Goal: Task Accomplishment & Management: Complete application form

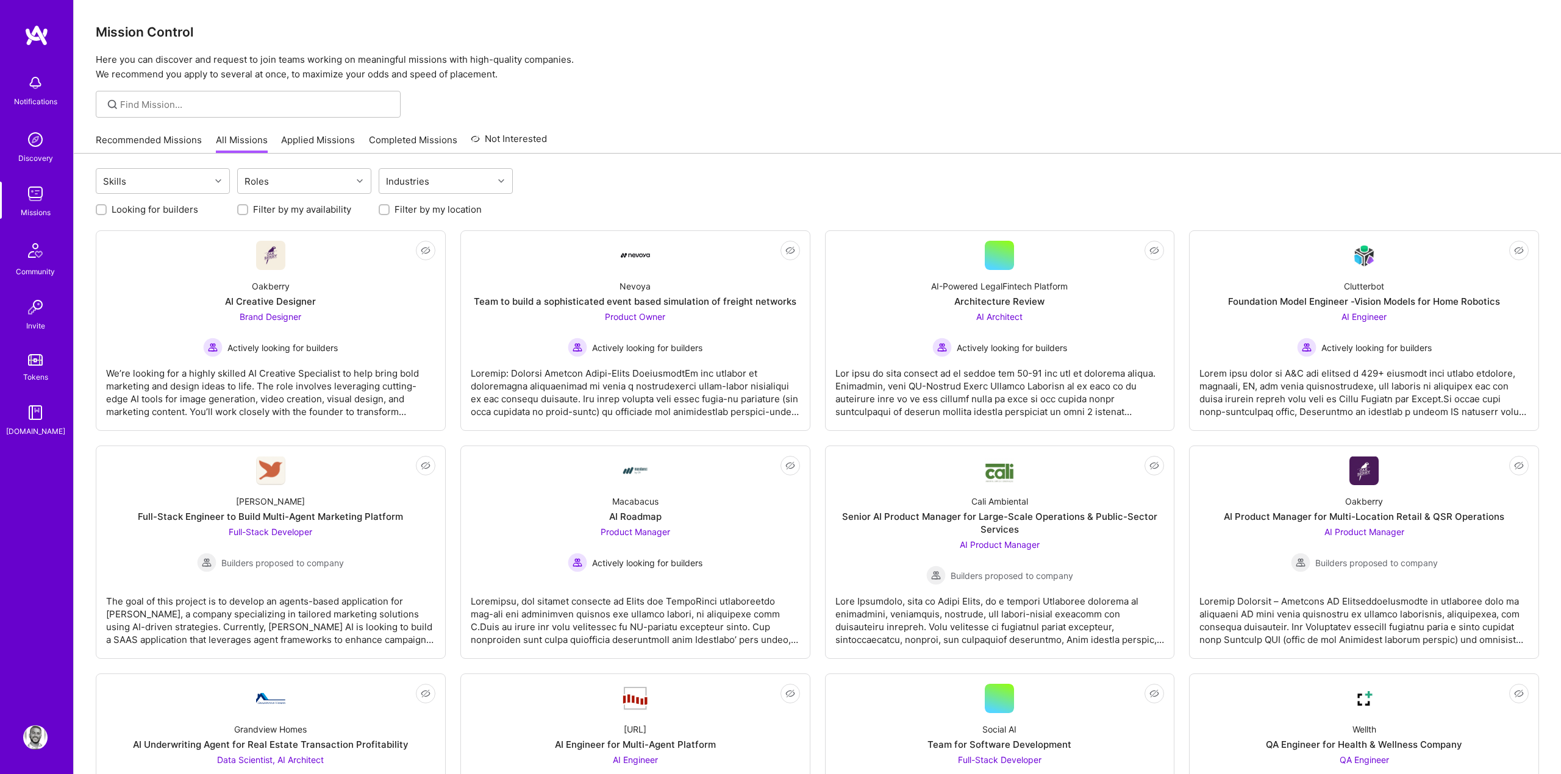
click at [162, 137] on link "Recommended Missions" at bounding box center [149, 144] width 106 height 20
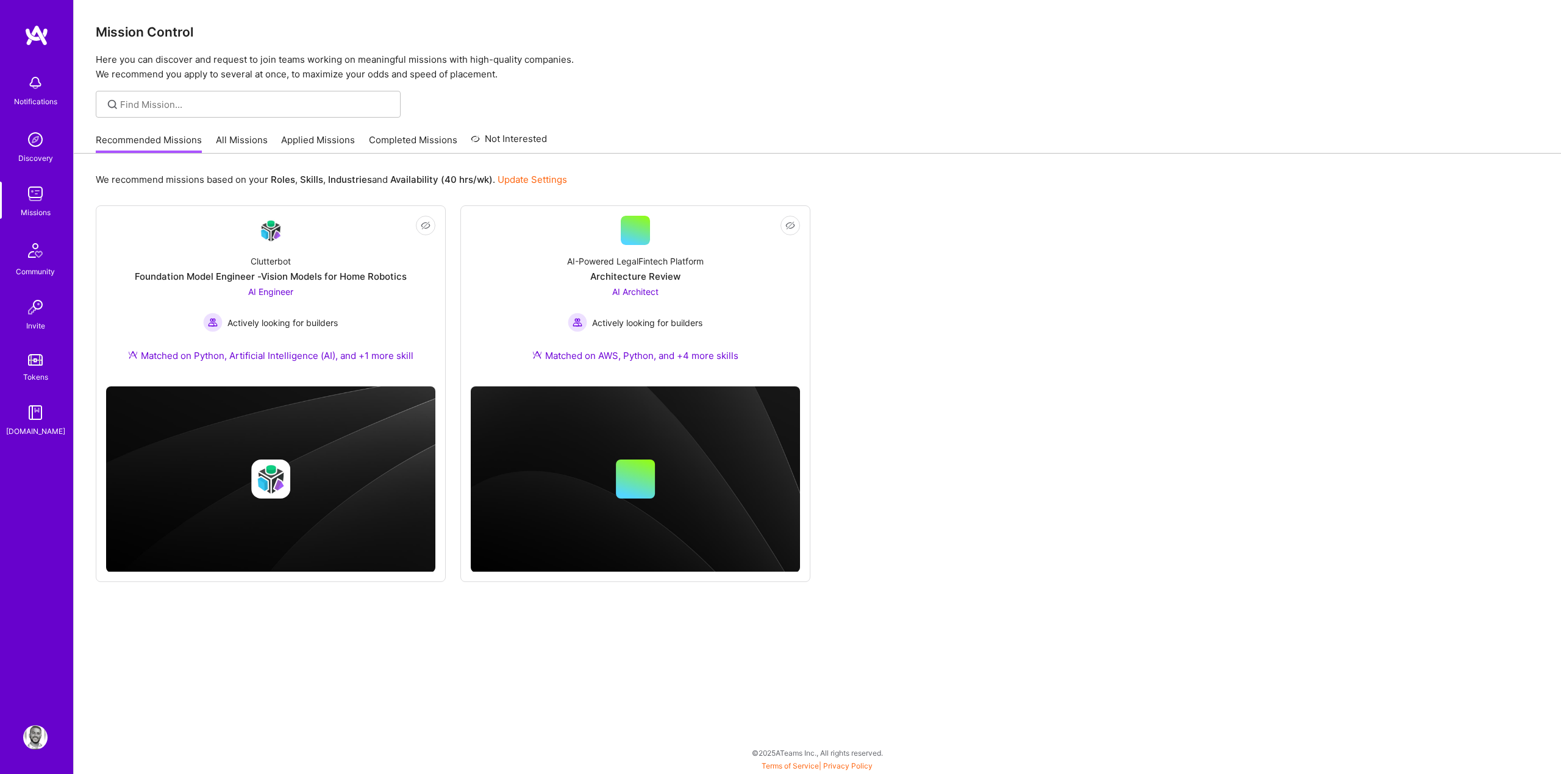
click at [238, 143] on link "All Missions" at bounding box center [242, 144] width 52 height 20
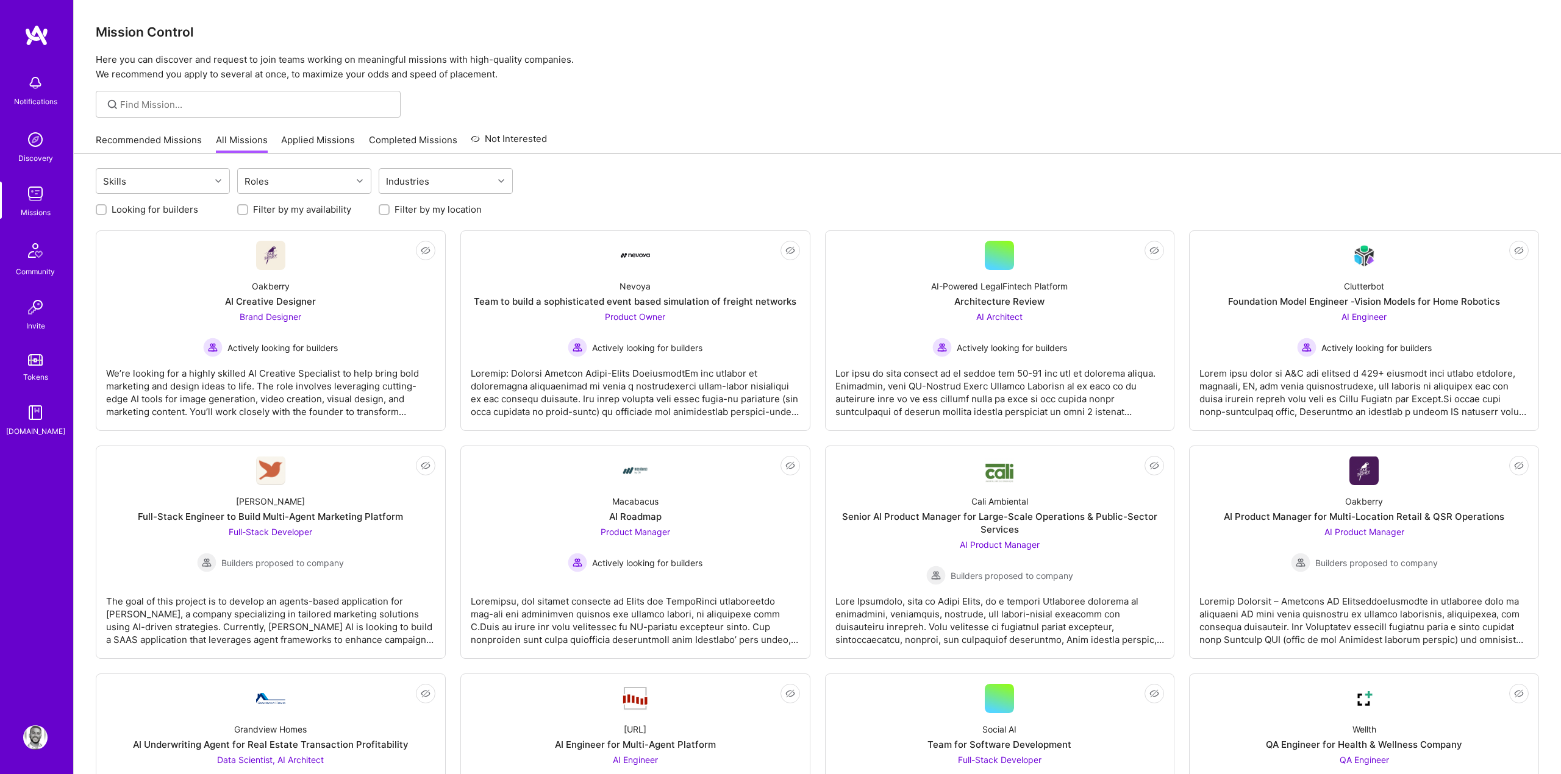
click at [150, 139] on link "Recommended Missions" at bounding box center [149, 144] width 106 height 20
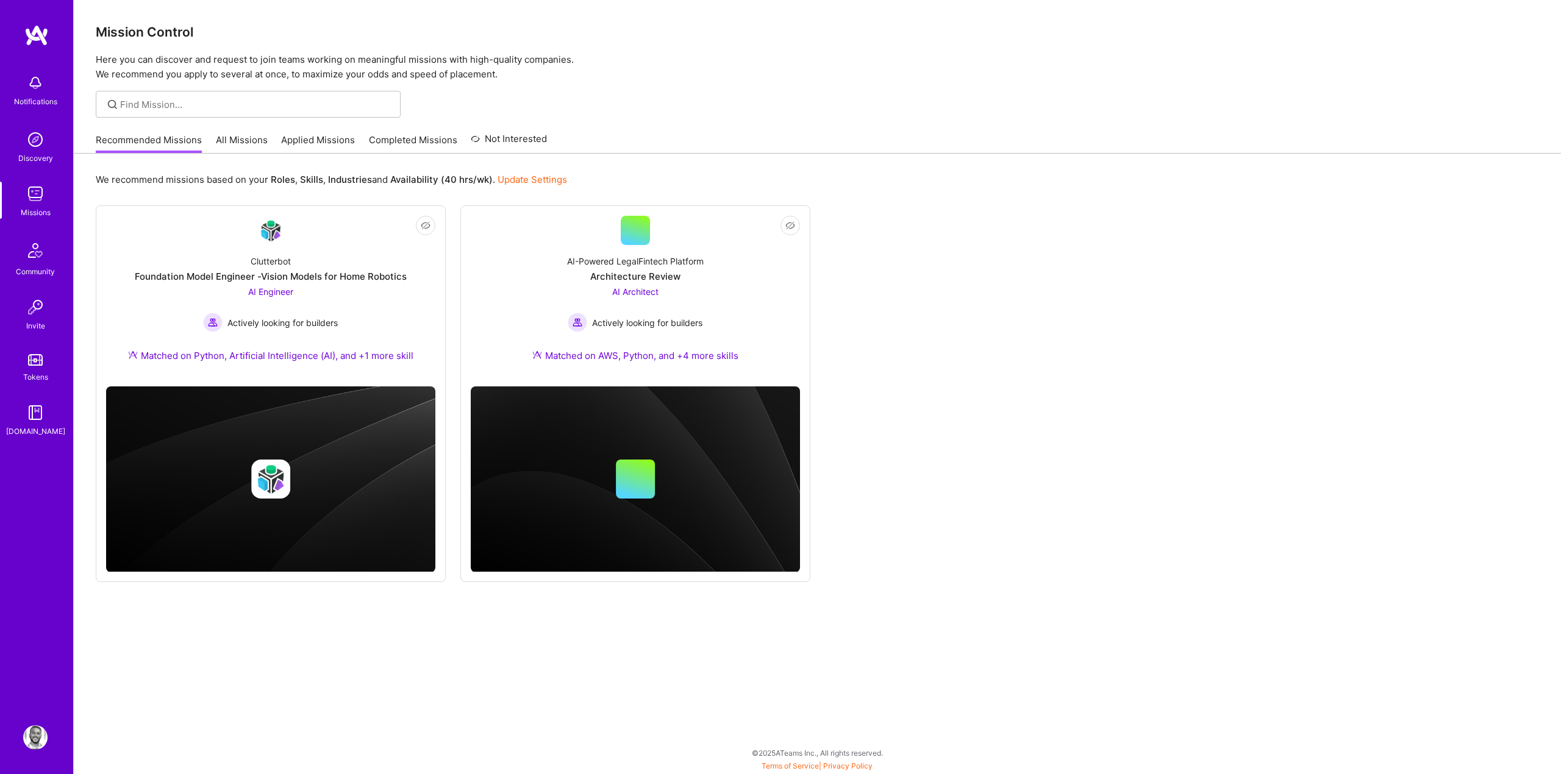
click at [1388, 546] on div "Not Interested Clutterbot Foundation Model Engineer -Vision Models for Home Rob…" at bounding box center [817, 393] width 1443 height 377
click at [29, 150] on img at bounding box center [35, 139] width 24 height 24
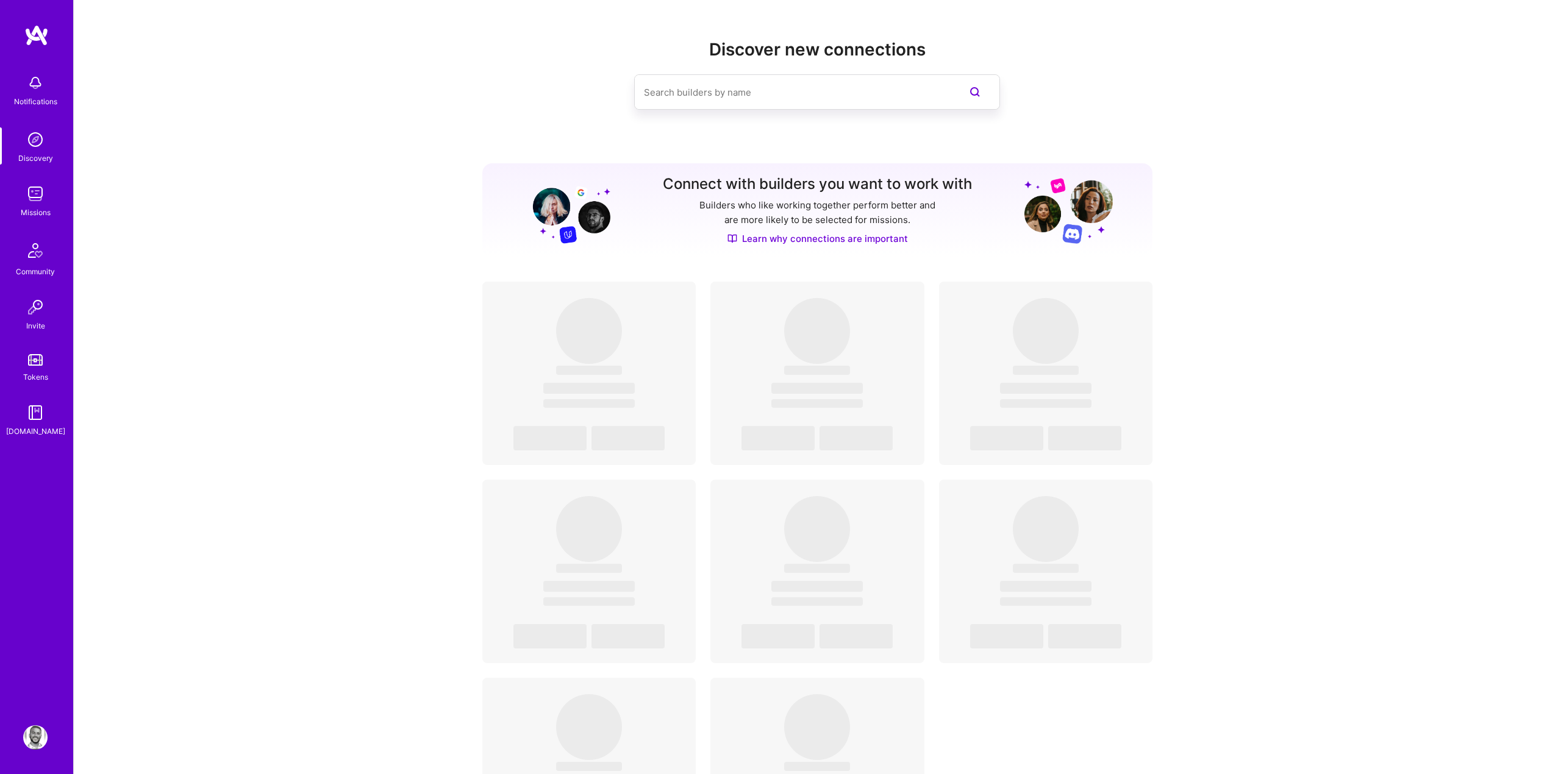
click at [30, 215] on div "Missions" at bounding box center [36, 212] width 30 height 13
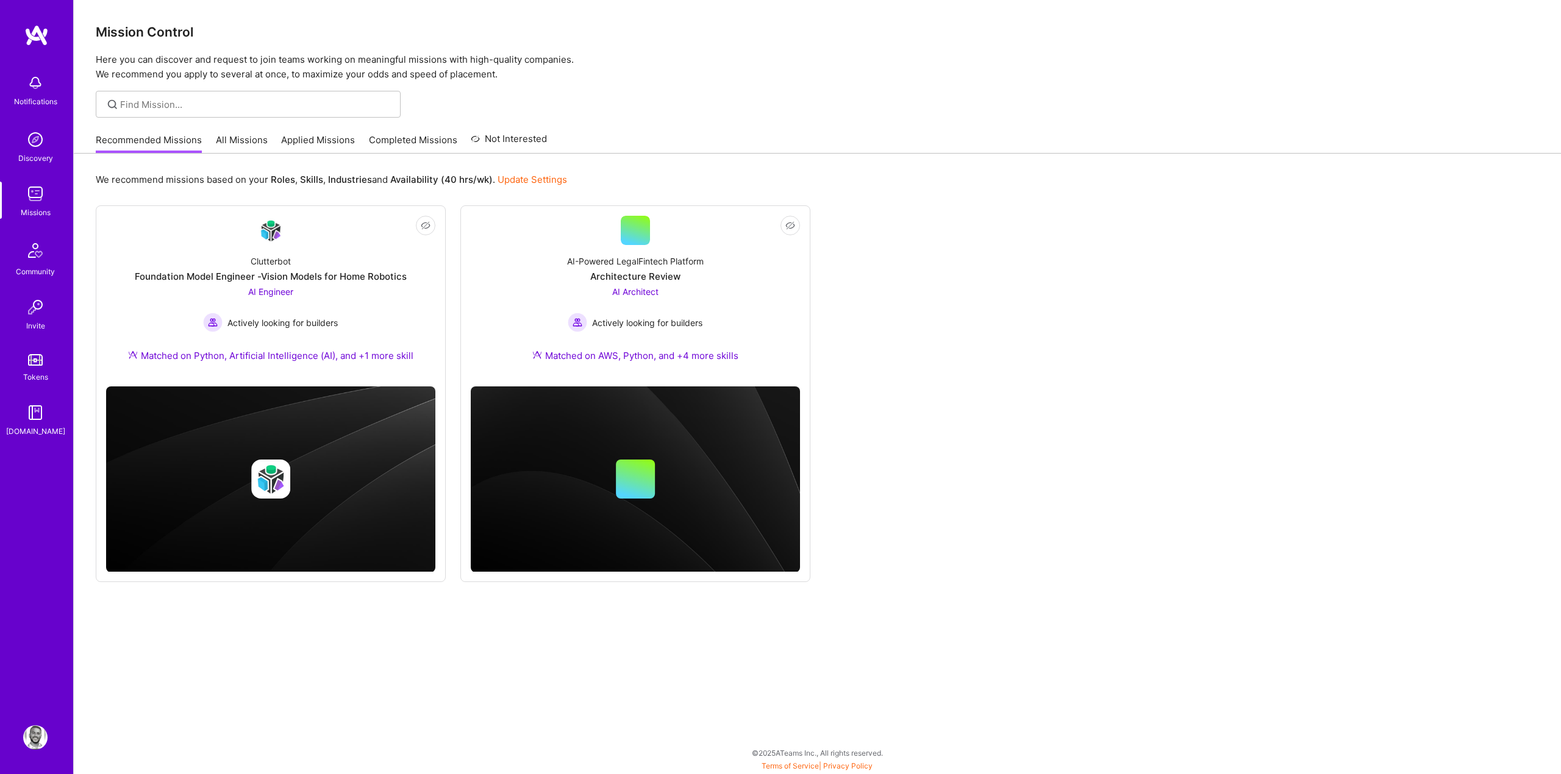
click at [173, 665] on div "We recommend missions based on your Roles , Skills , Industries and Availabilit…" at bounding box center [817, 463] width 1487 height 619
click at [252, 146] on link "All Missions" at bounding box center [242, 144] width 52 height 20
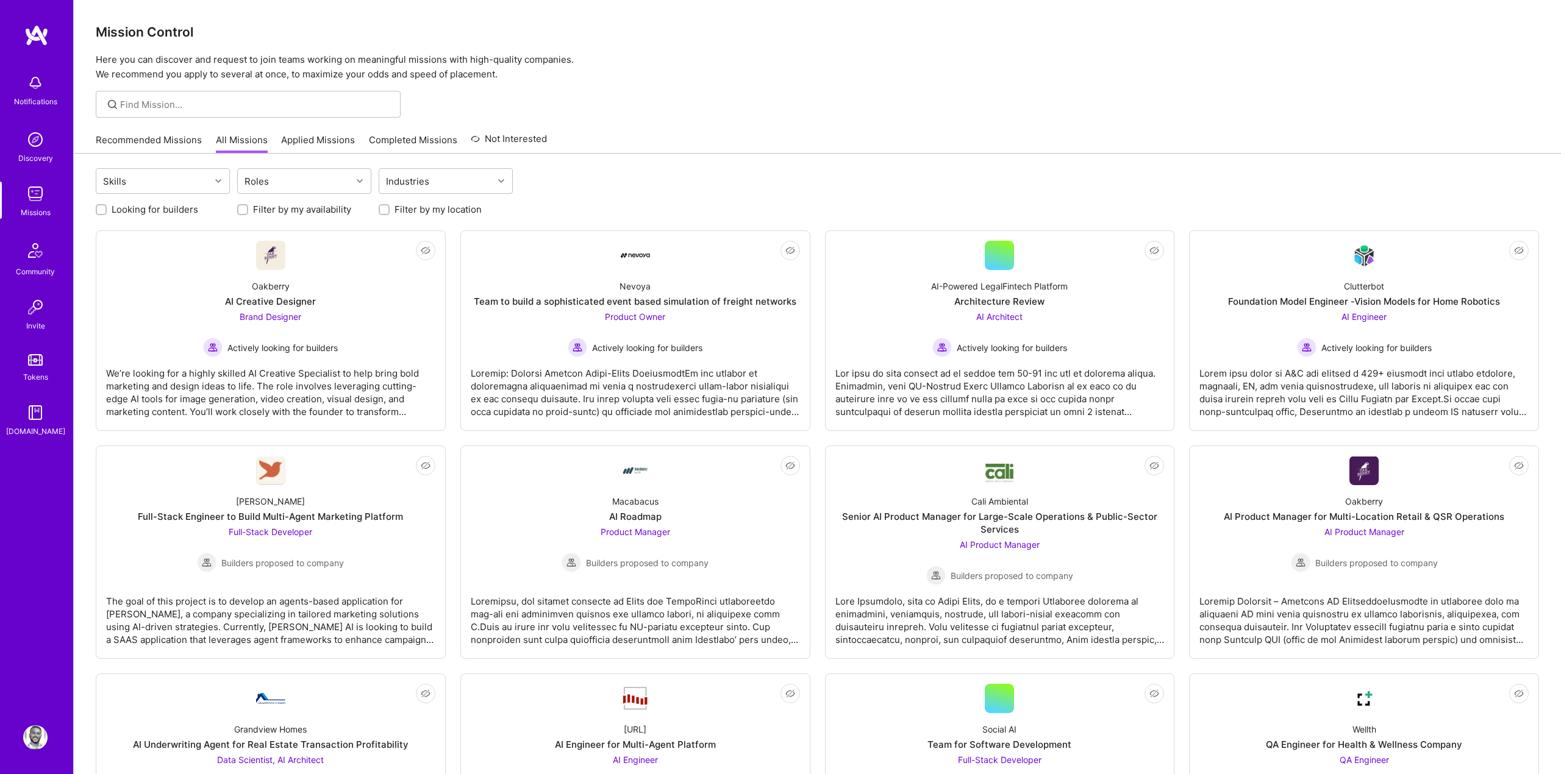
click at [324, 137] on link "Applied Missions" at bounding box center [318, 144] width 74 height 20
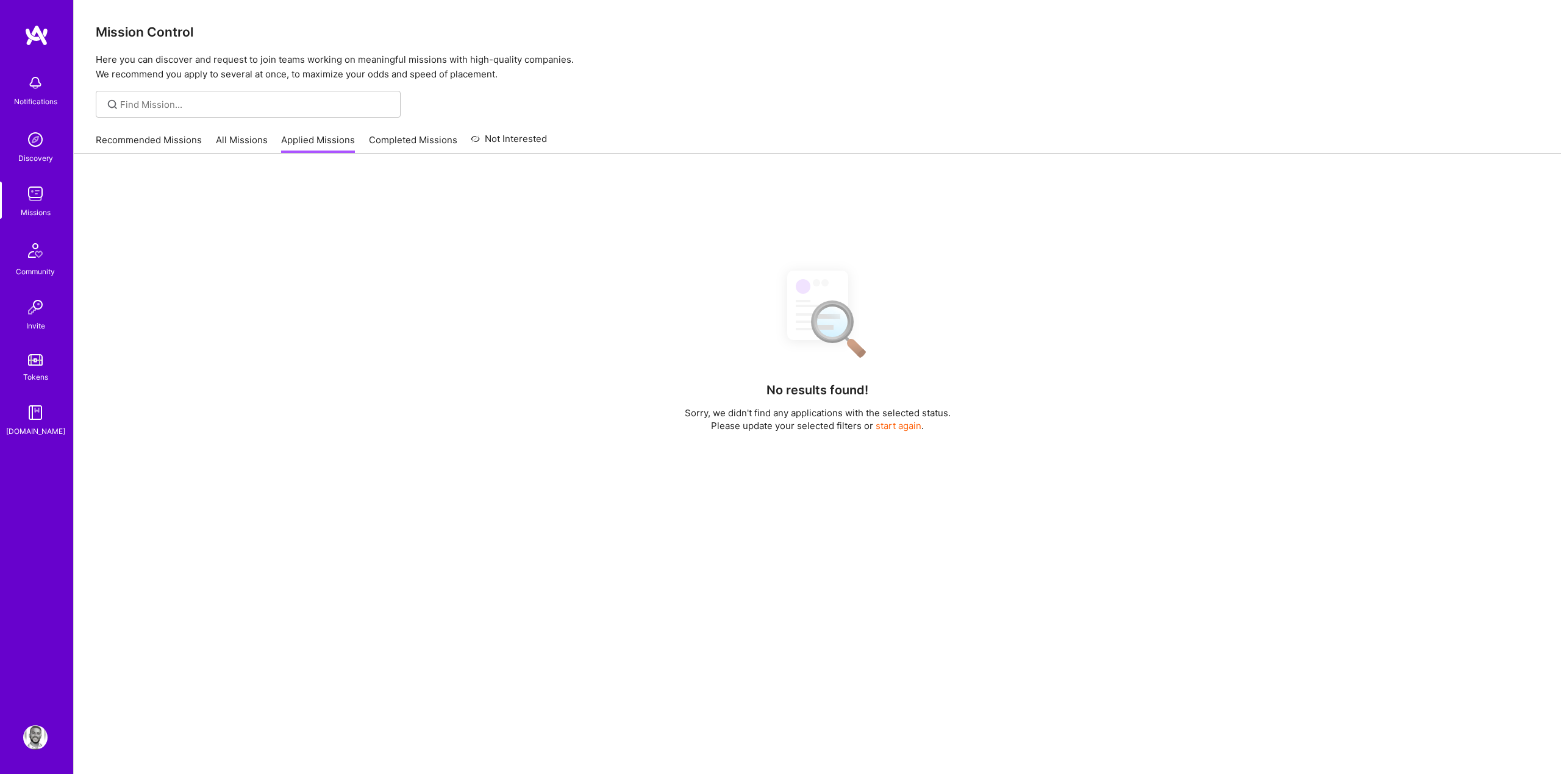
click at [622, 154] on div "No results found! Sorry, we didn't find any applications with the selected stat…" at bounding box center [817, 524] width 1487 height 740
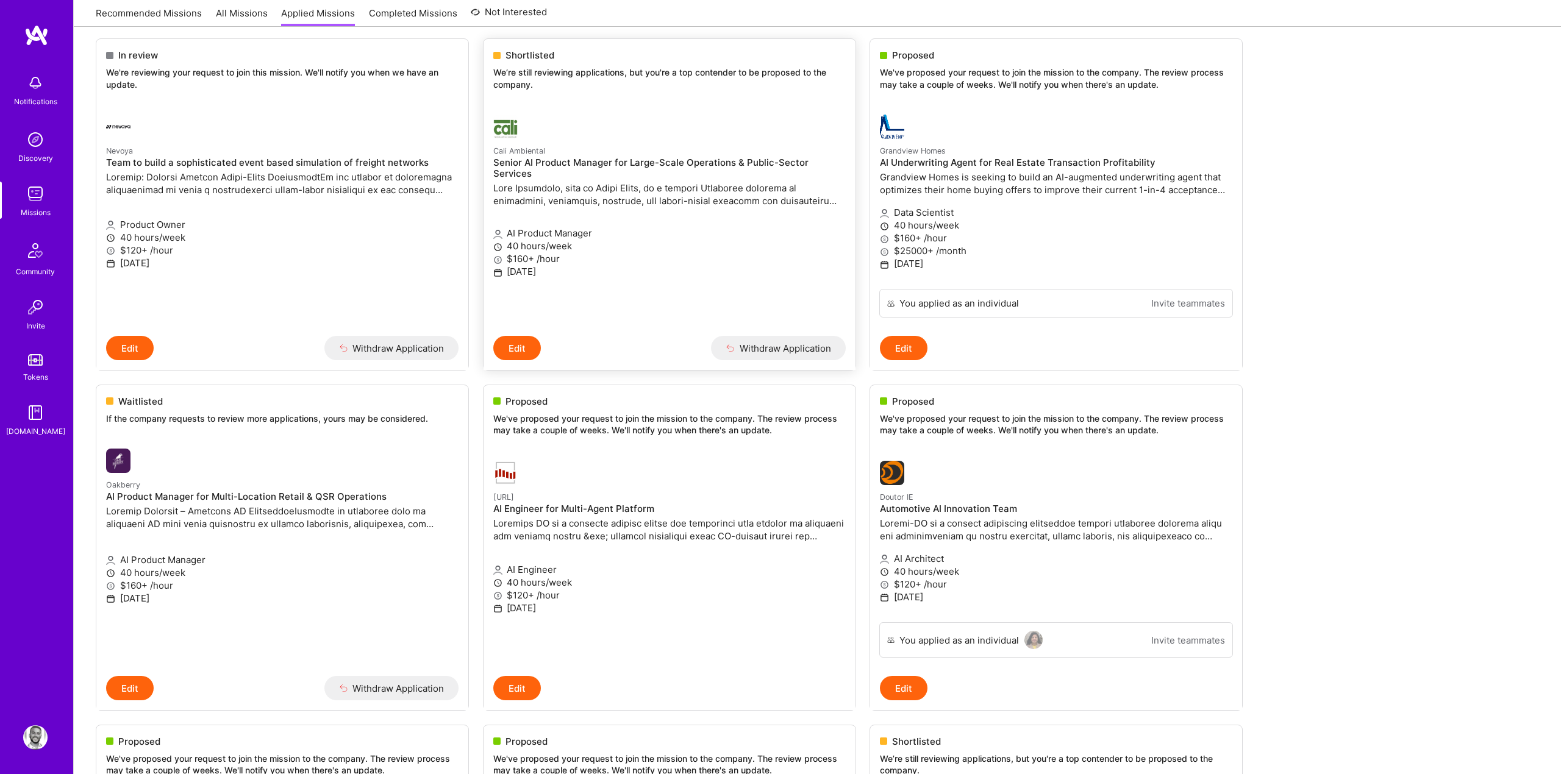
scroll to position [169, 0]
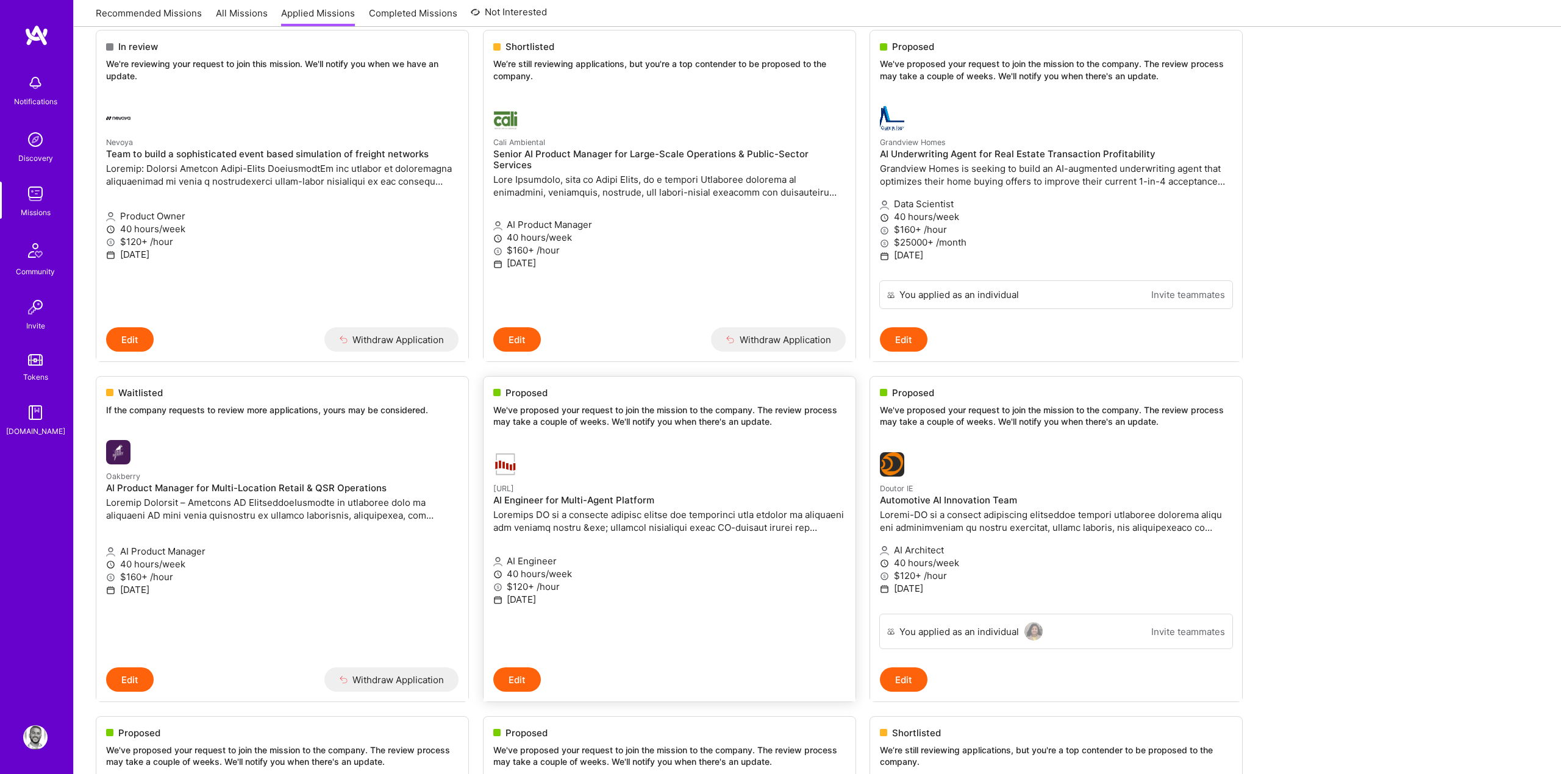
click at [558, 514] on p at bounding box center [669, 521] width 352 height 26
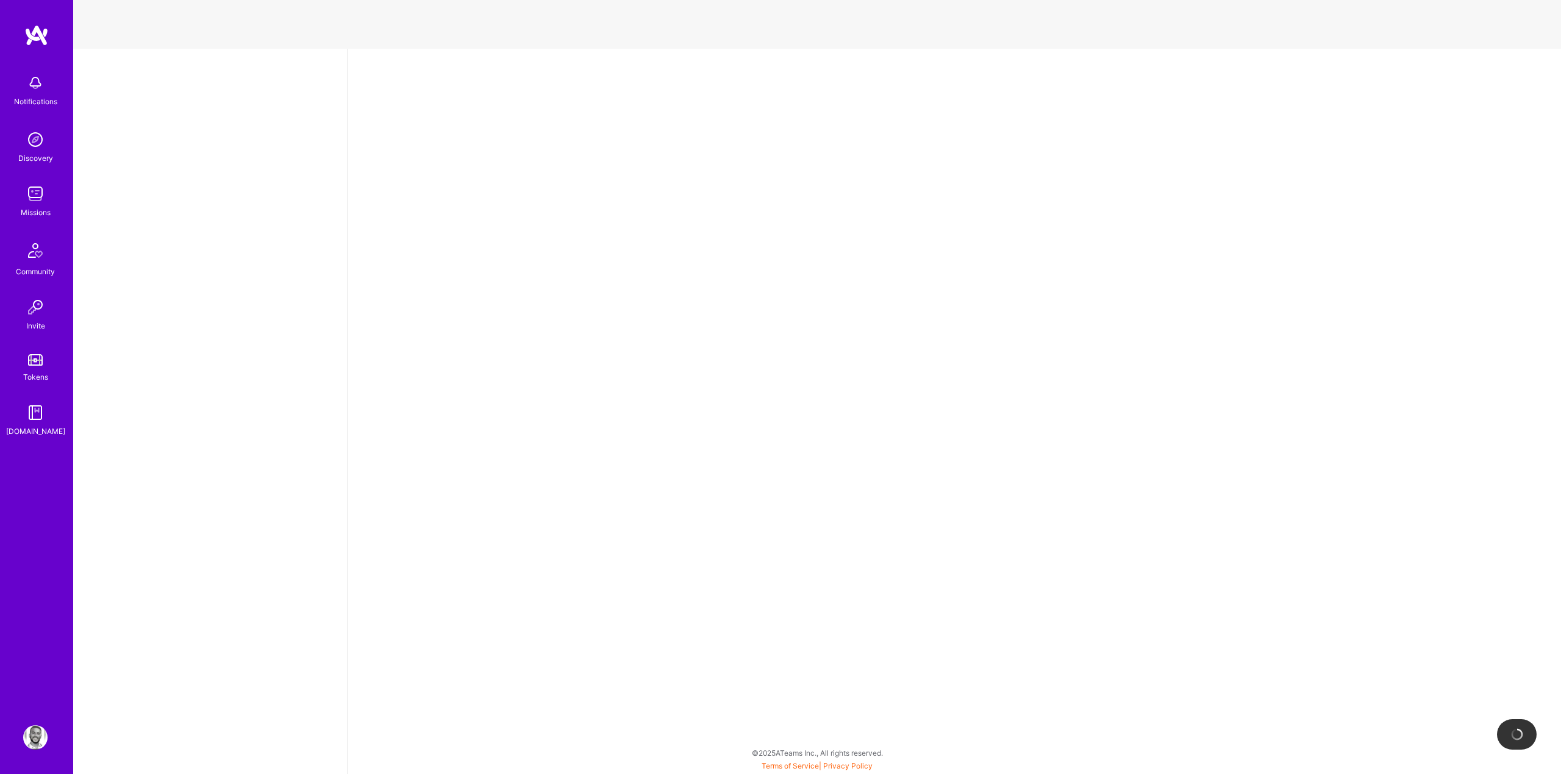
select select "US"
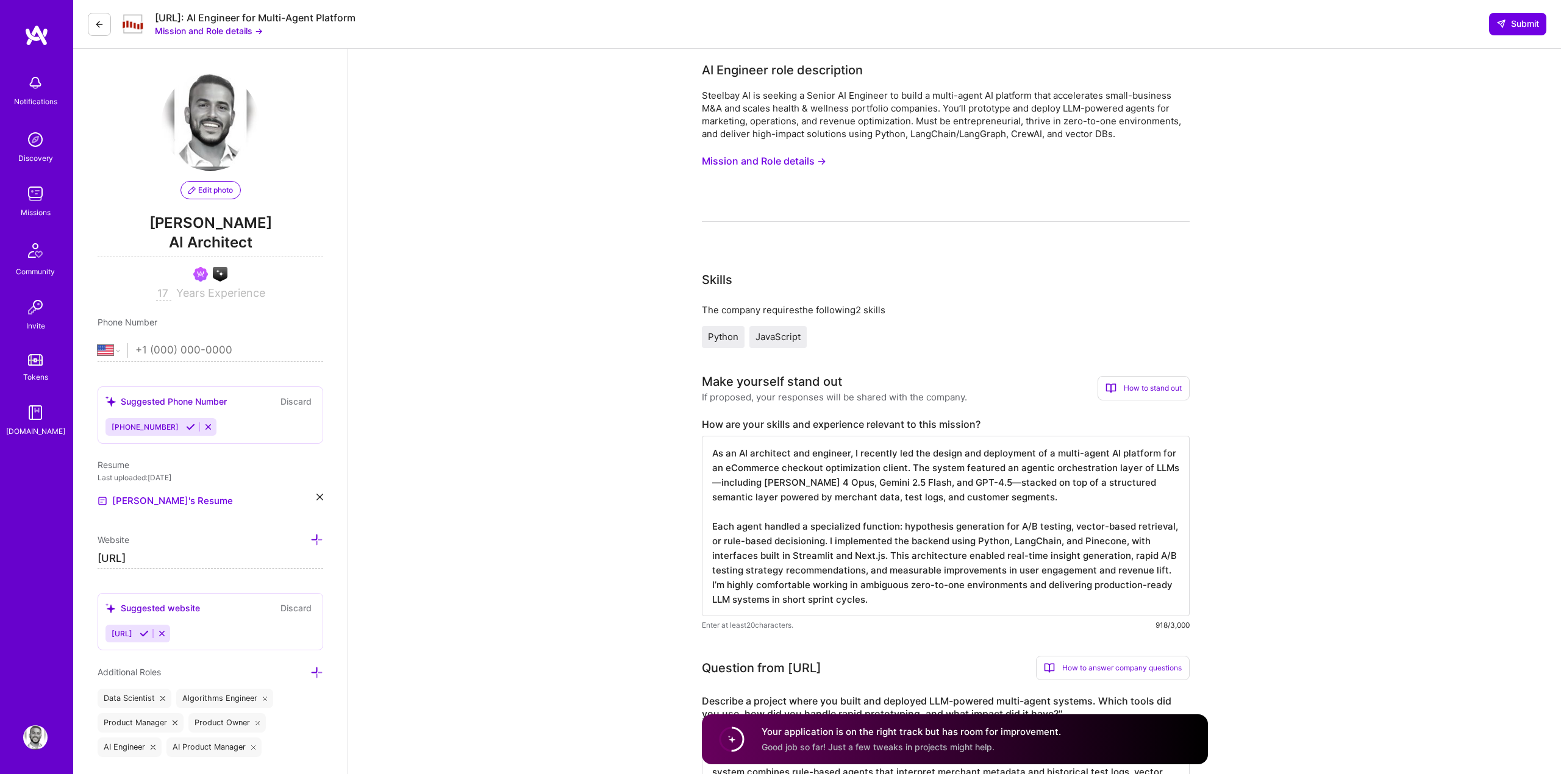
click at [763, 159] on button "Mission and Role details →" at bounding box center [764, 161] width 124 height 23
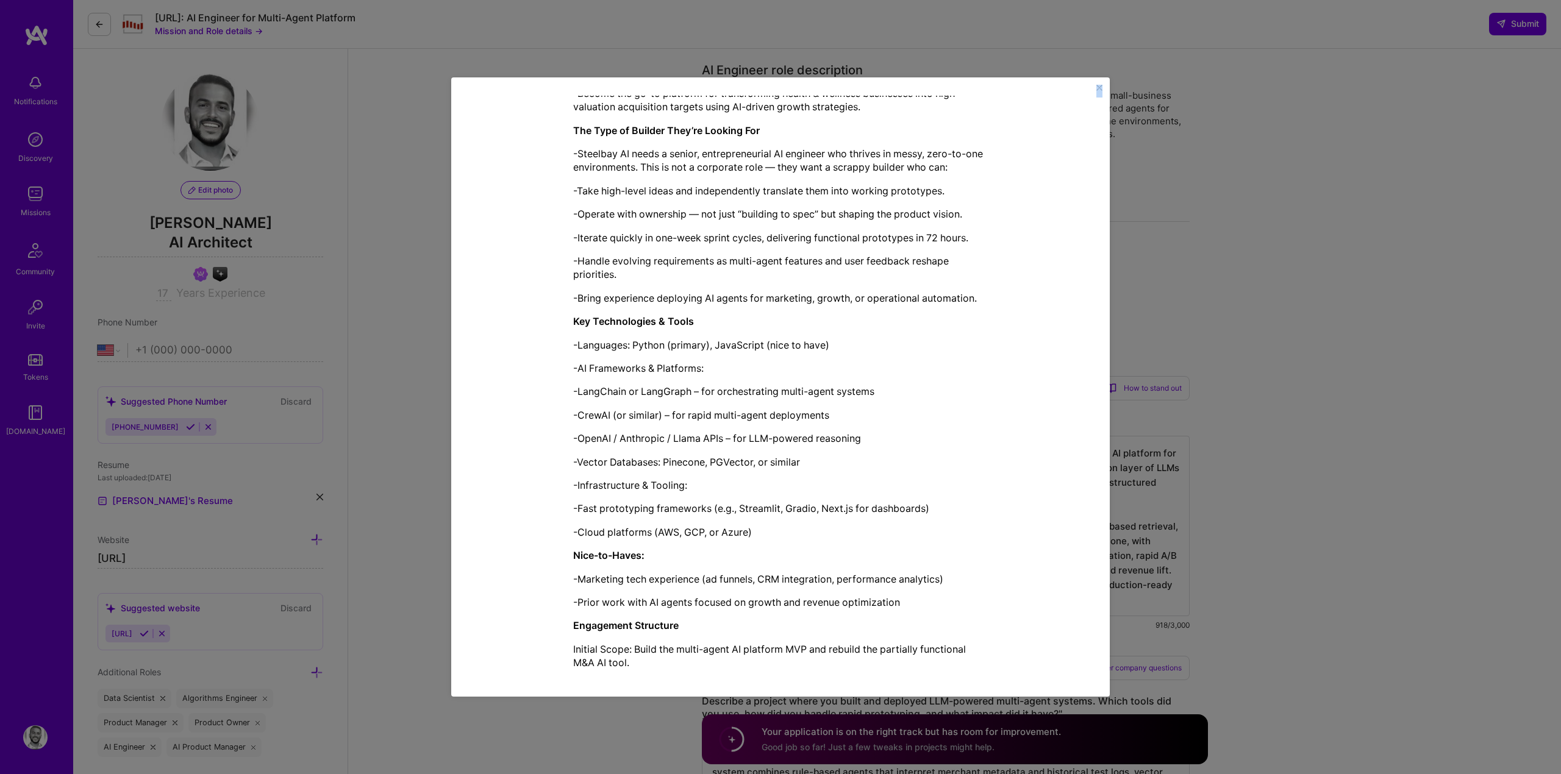
scroll to position [770, 0]
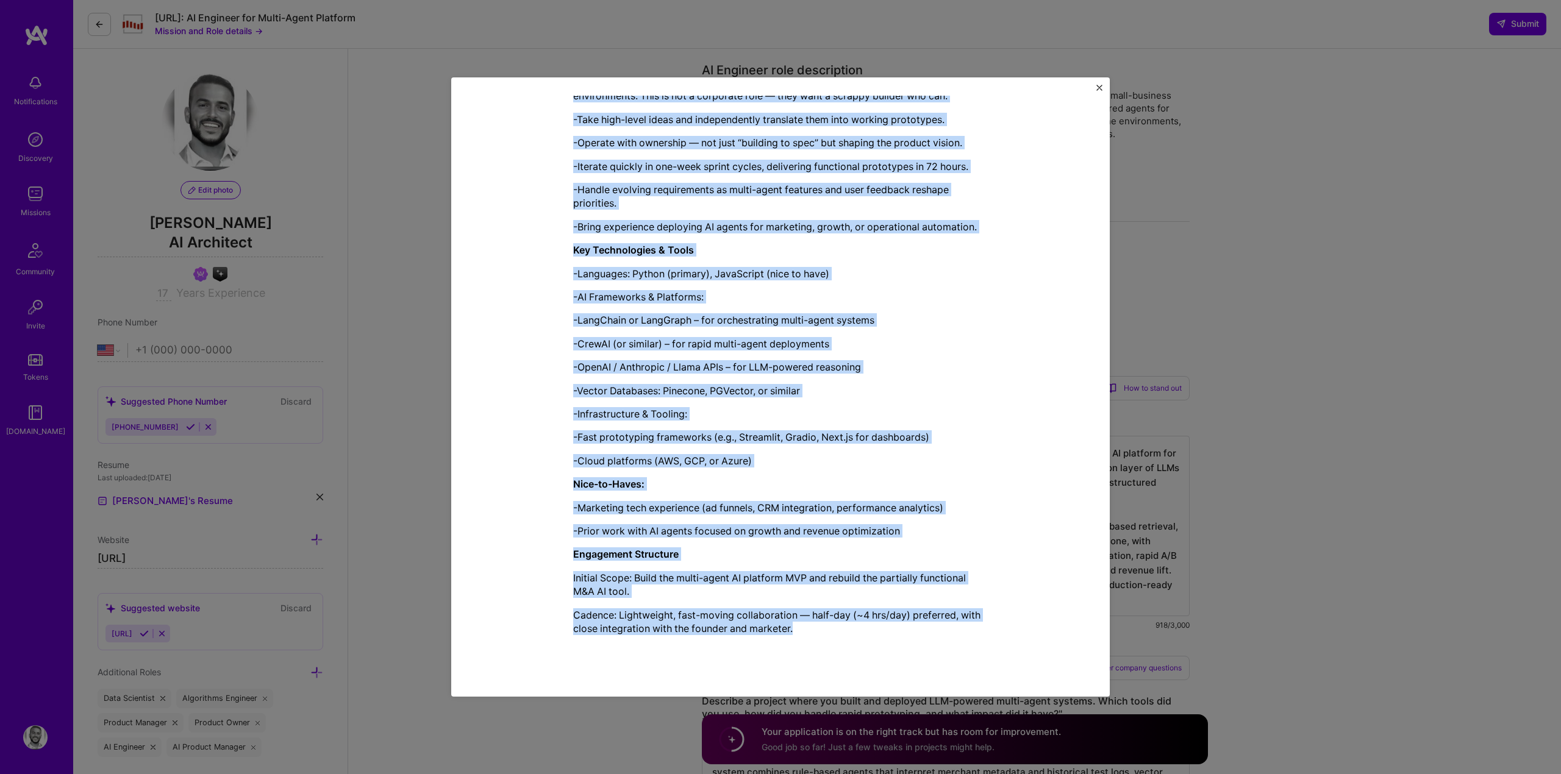
drag, startPoint x: 653, startPoint y: 109, endPoint x: 929, endPoint y: 627, distance: 587.3
click at [929, 627] on div "Mission Description and Role Details AI Engineer role description Steelbay AI i…" at bounding box center [780, 1] width 415 height 1333
copy div "Loremip Dolorsitame con Adip Elitsed DO Eiusmodt inci utlaboreetd Magnaali EN a…"
click at [974, 405] on div "Steelbay AI is a boutique private equity and technology firm focused on acquiri…" at bounding box center [780, 131] width 415 height 1056
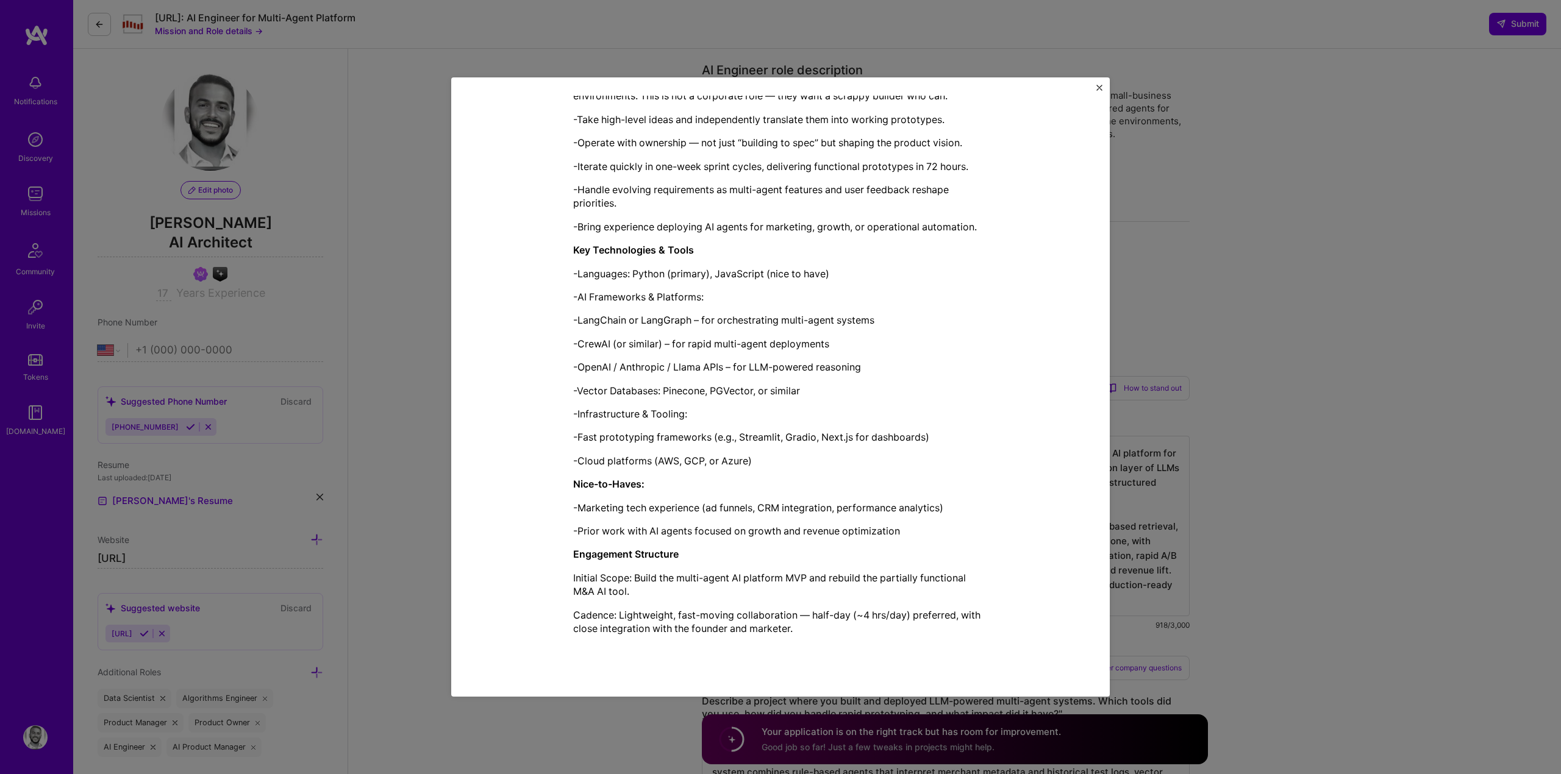
click at [1118, 304] on div "Mission Description and Role Details AI Engineer role description Steelbay AI i…" at bounding box center [780, 387] width 1561 height 774
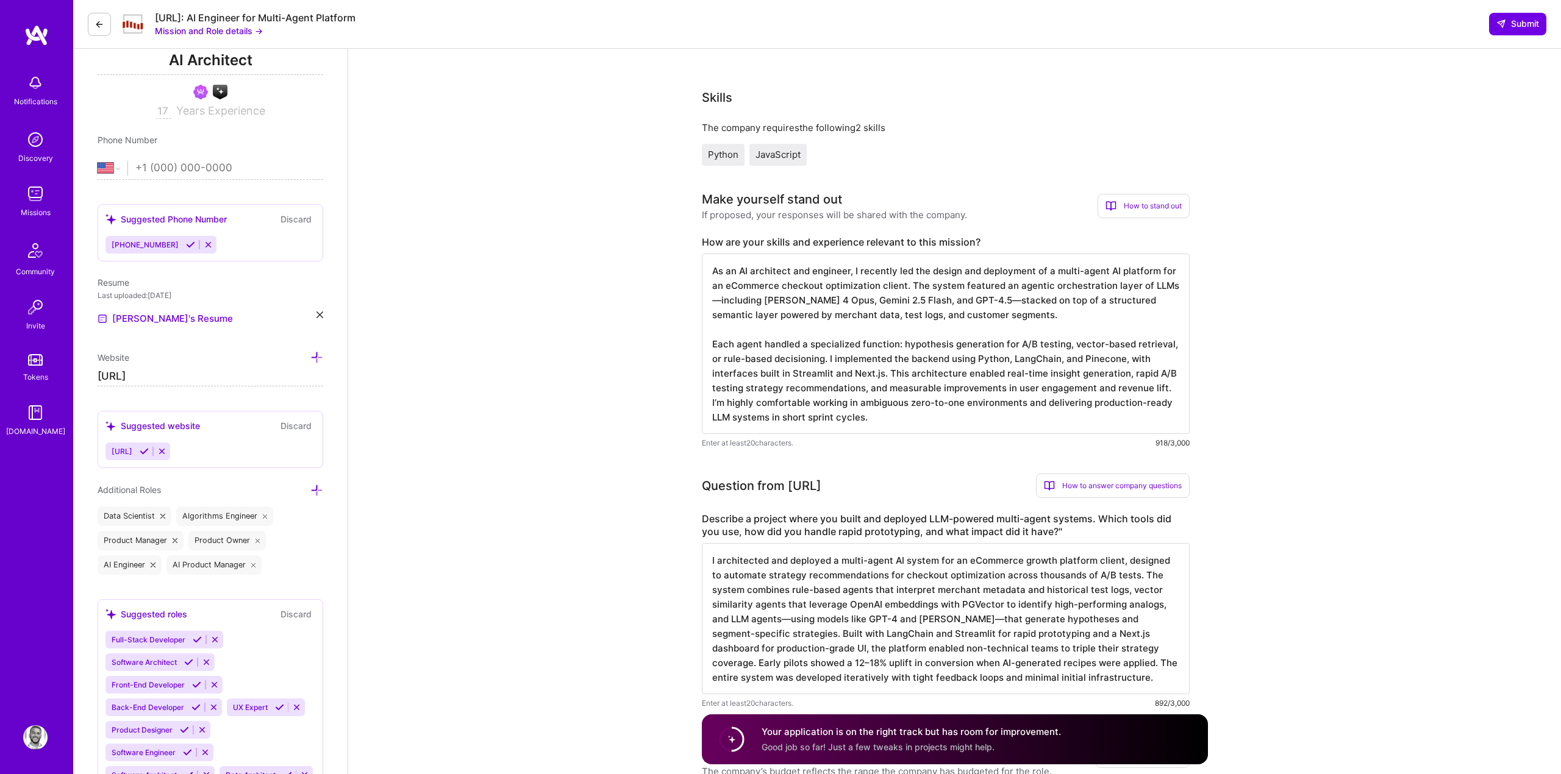
scroll to position [188, 0]
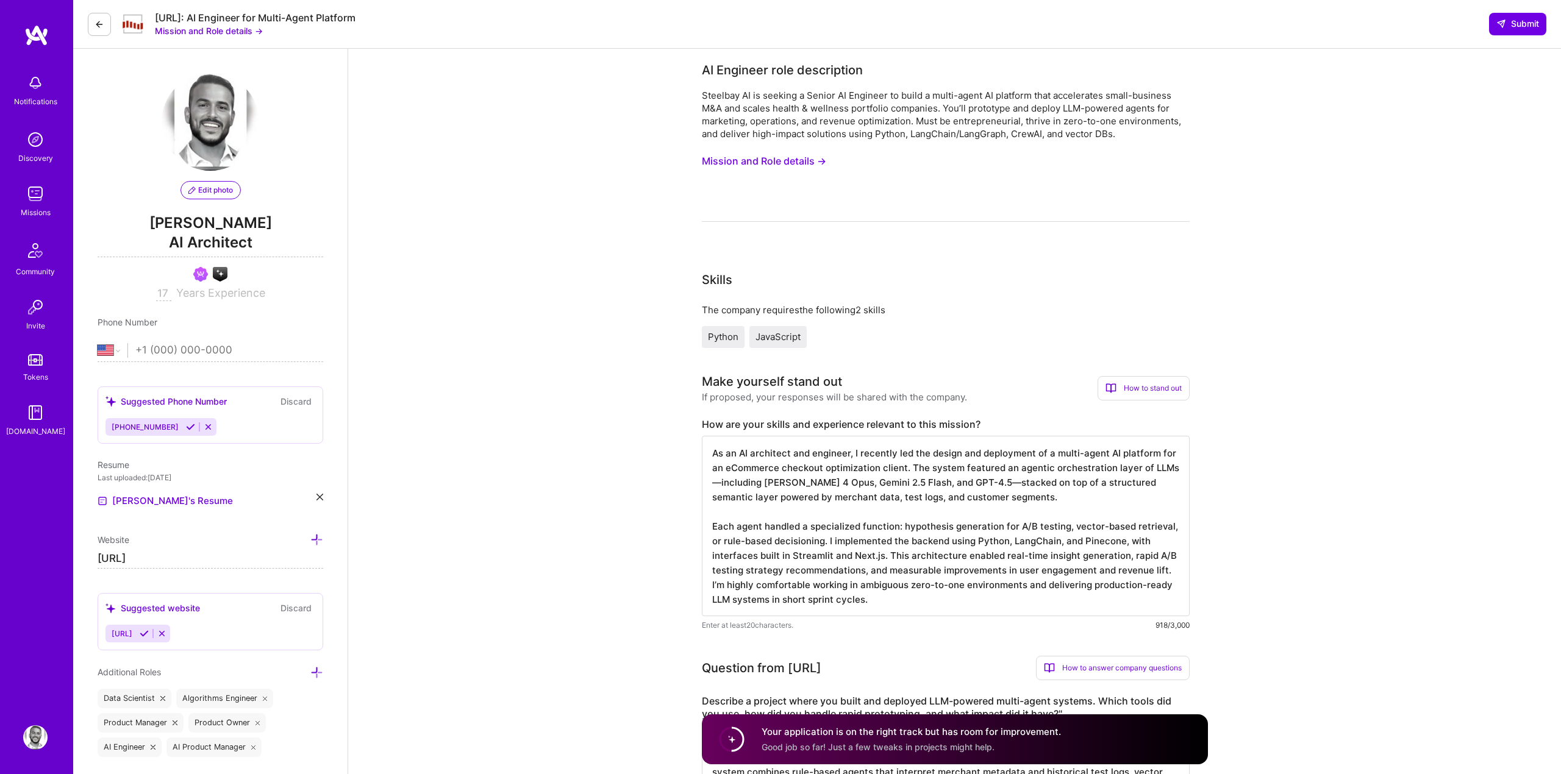
click at [757, 164] on button "Mission and Role details →" at bounding box center [764, 161] width 124 height 23
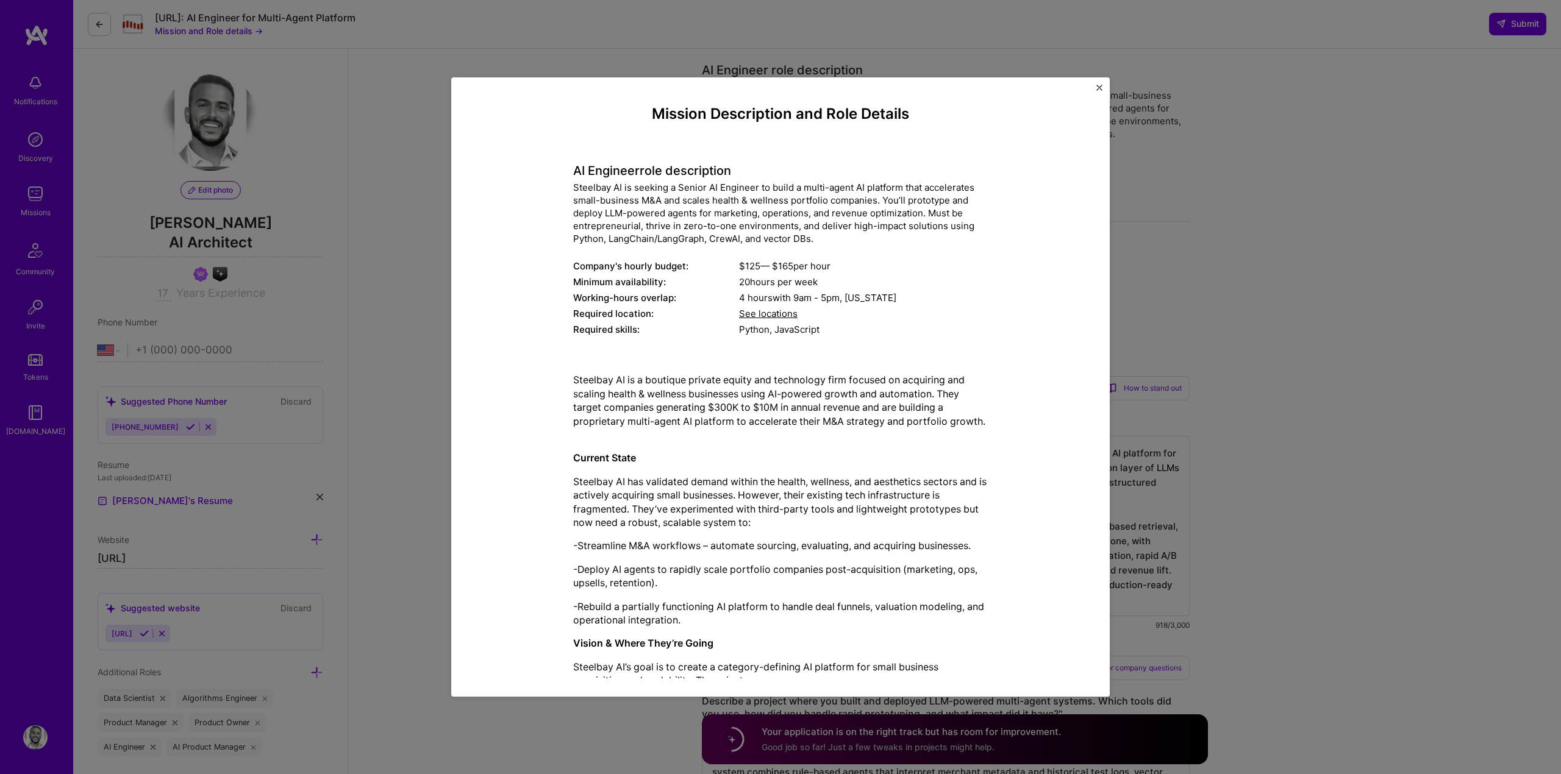
click at [610, 170] on h4 "AI Engineer role description" at bounding box center [780, 170] width 415 height 15
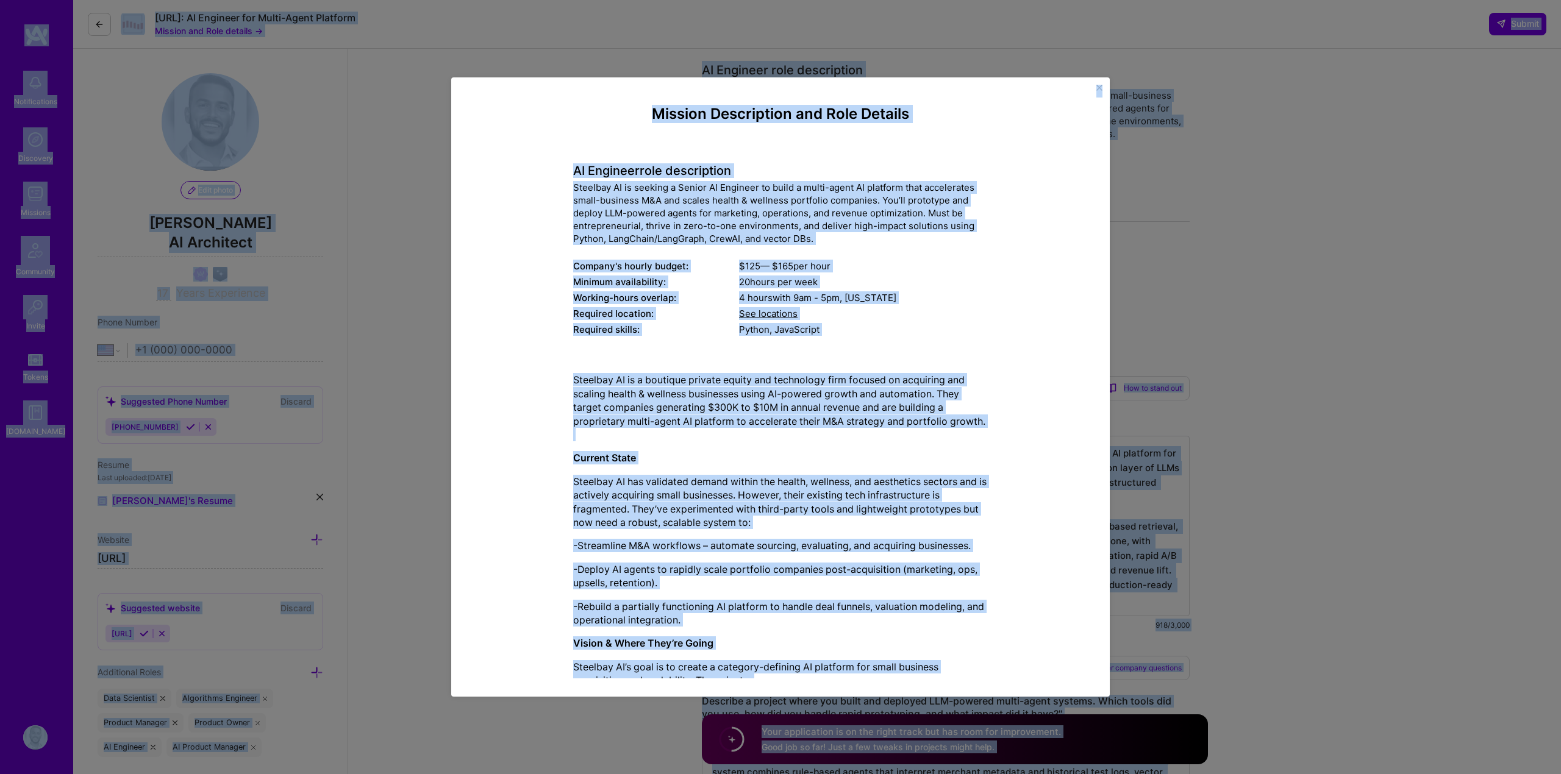
click at [610, 170] on h4 "AI Engineer role description" at bounding box center [780, 170] width 415 height 15
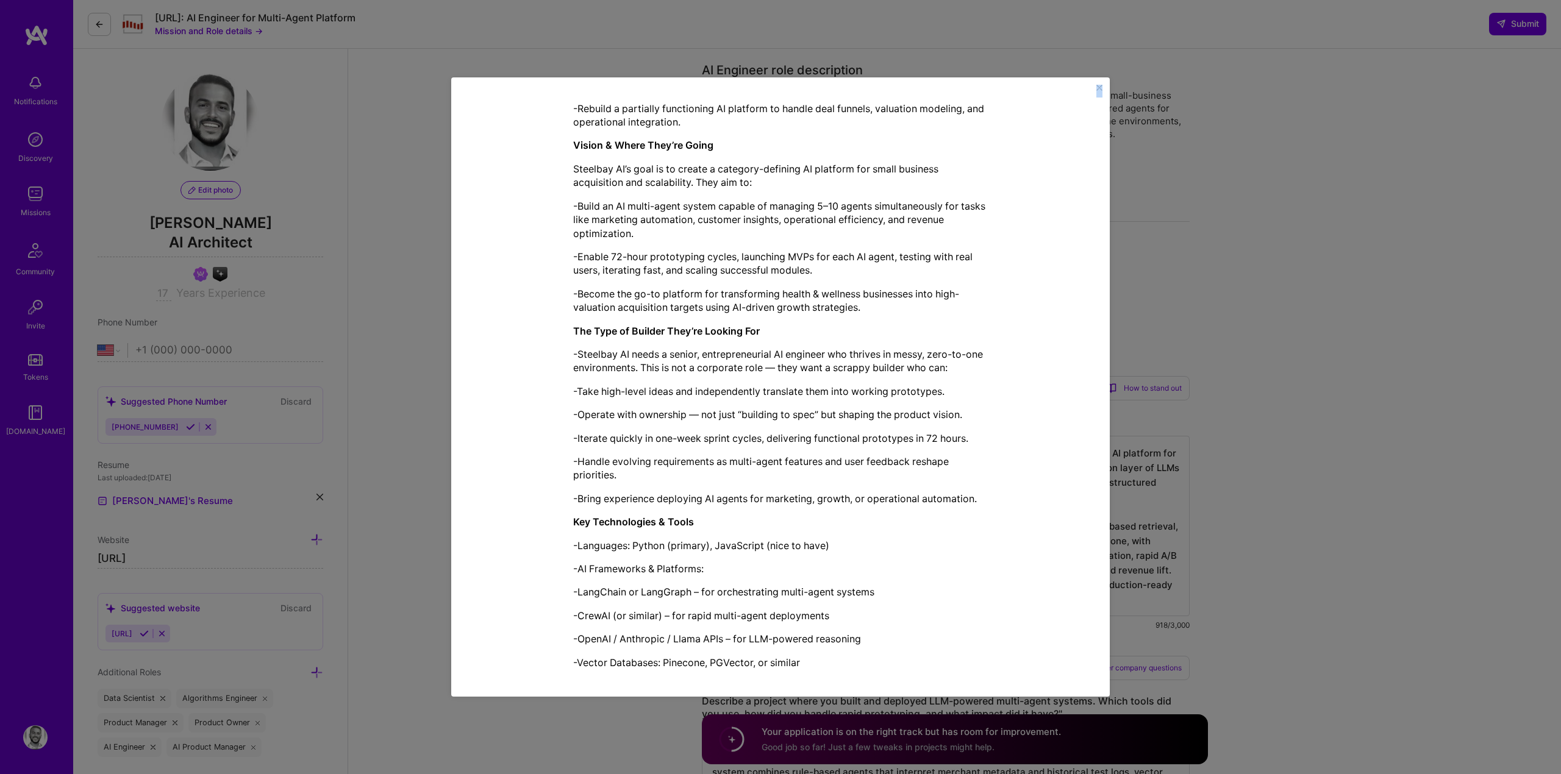
scroll to position [770, 0]
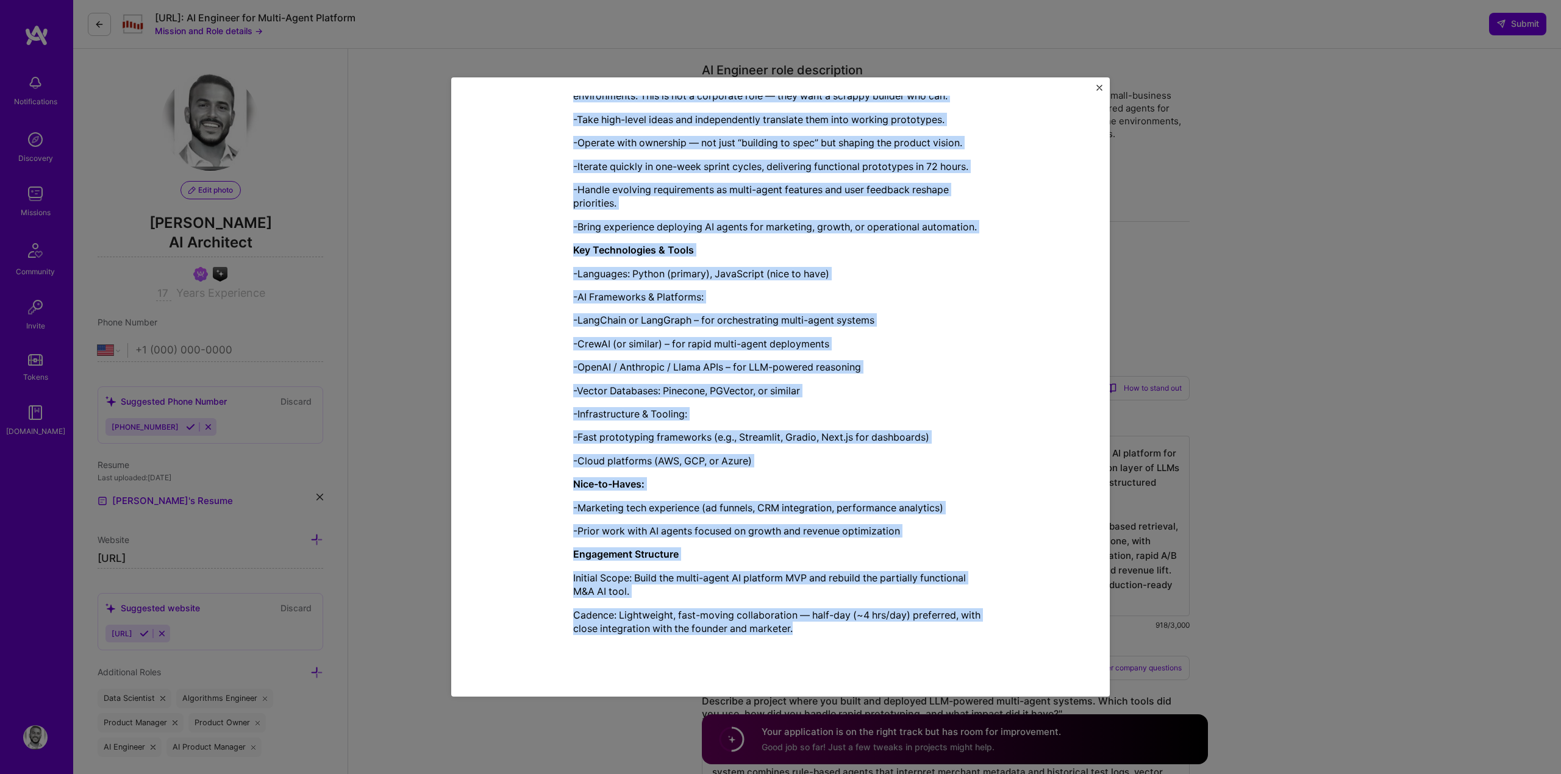
drag, startPoint x: 652, startPoint y: 112, endPoint x: 926, endPoint y: 631, distance: 587.5
click at [926, 631] on div "Mission Description and Role Details AI Engineer role description Steelbay AI i…" at bounding box center [780, 1] width 415 height 1333
copy div "Loremip Dolorsitame con Adip Elitsed DO Eiusmodt inci utlaboreetd Magnaali EN a…"
click at [1413, 668] on div "Mission Description and Role Details AI Engineer role description Steelbay AI i…" at bounding box center [780, 387] width 1561 height 774
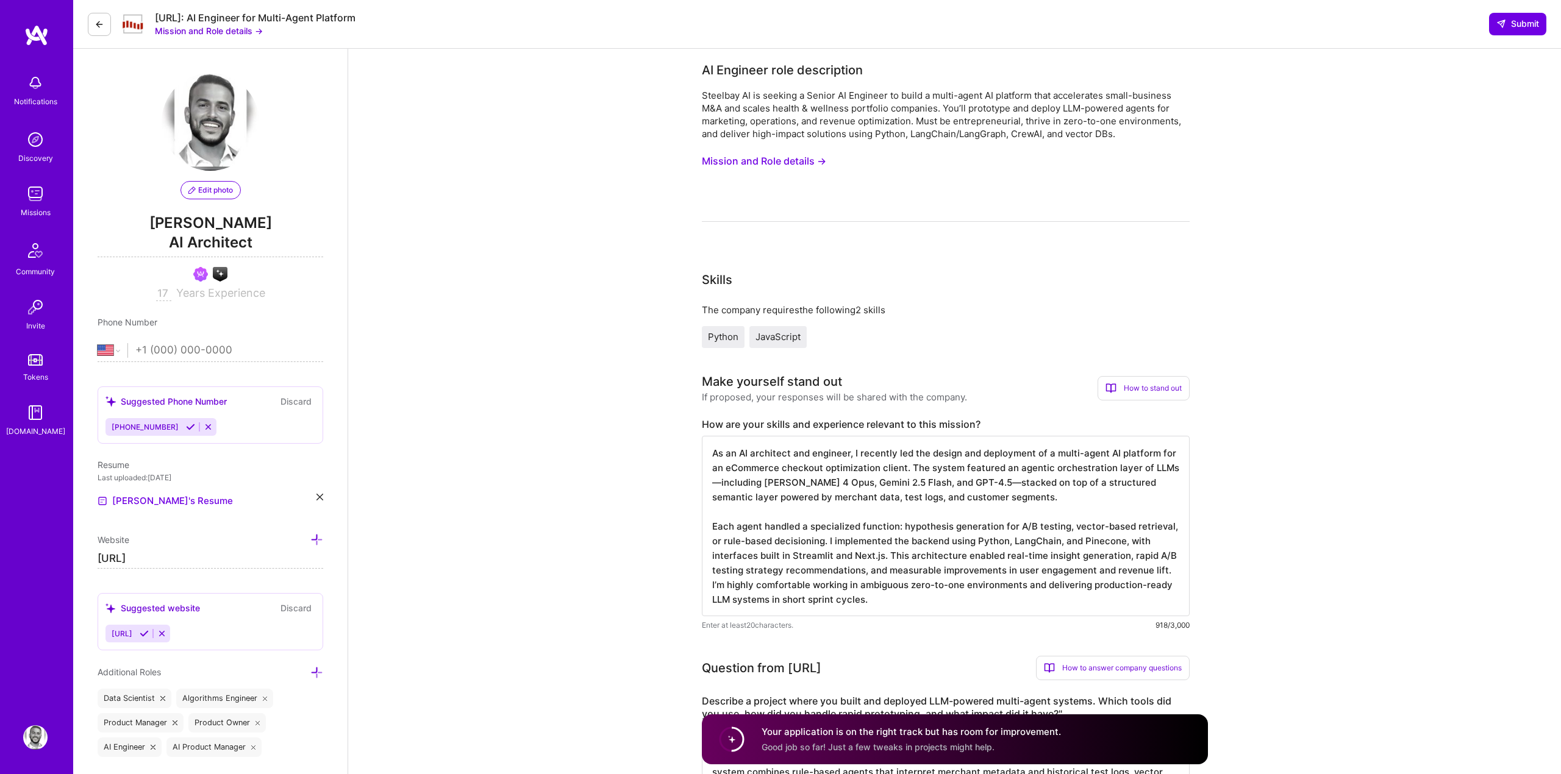
scroll to position [1, 0]
click at [881, 500] on textarea "As an AI architect and engineer, I recently led the design and deployment of a …" at bounding box center [946, 526] width 488 height 180
click at [916, 419] on label "How are your skills and experience relevant to this mission?" at bounding box center [946, 424] width 488 height 13
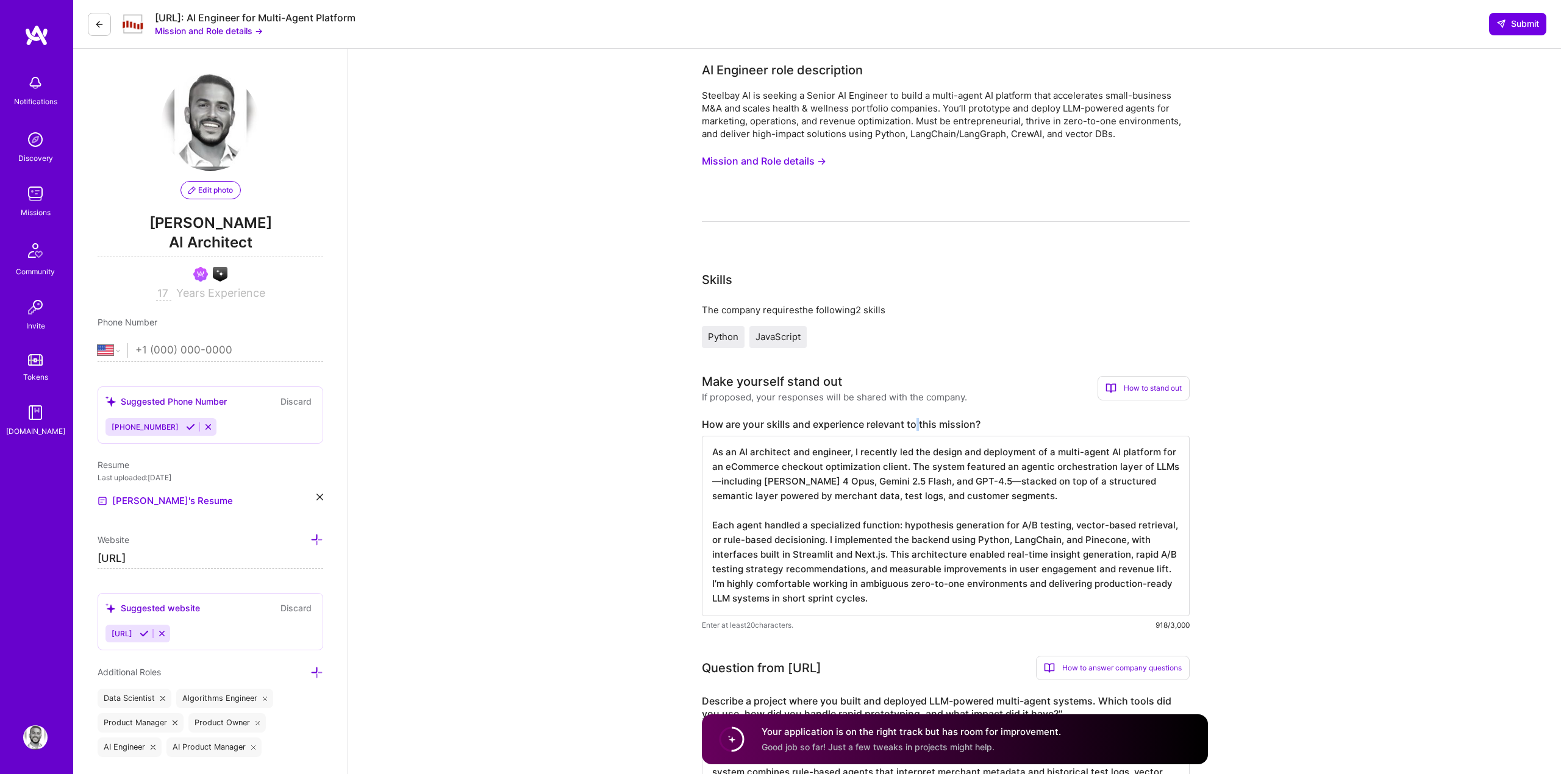
click at [916, 419] on label "How are your skills and experience relevant to this mission?" at bounding box center [946, 424] width 488 height 13
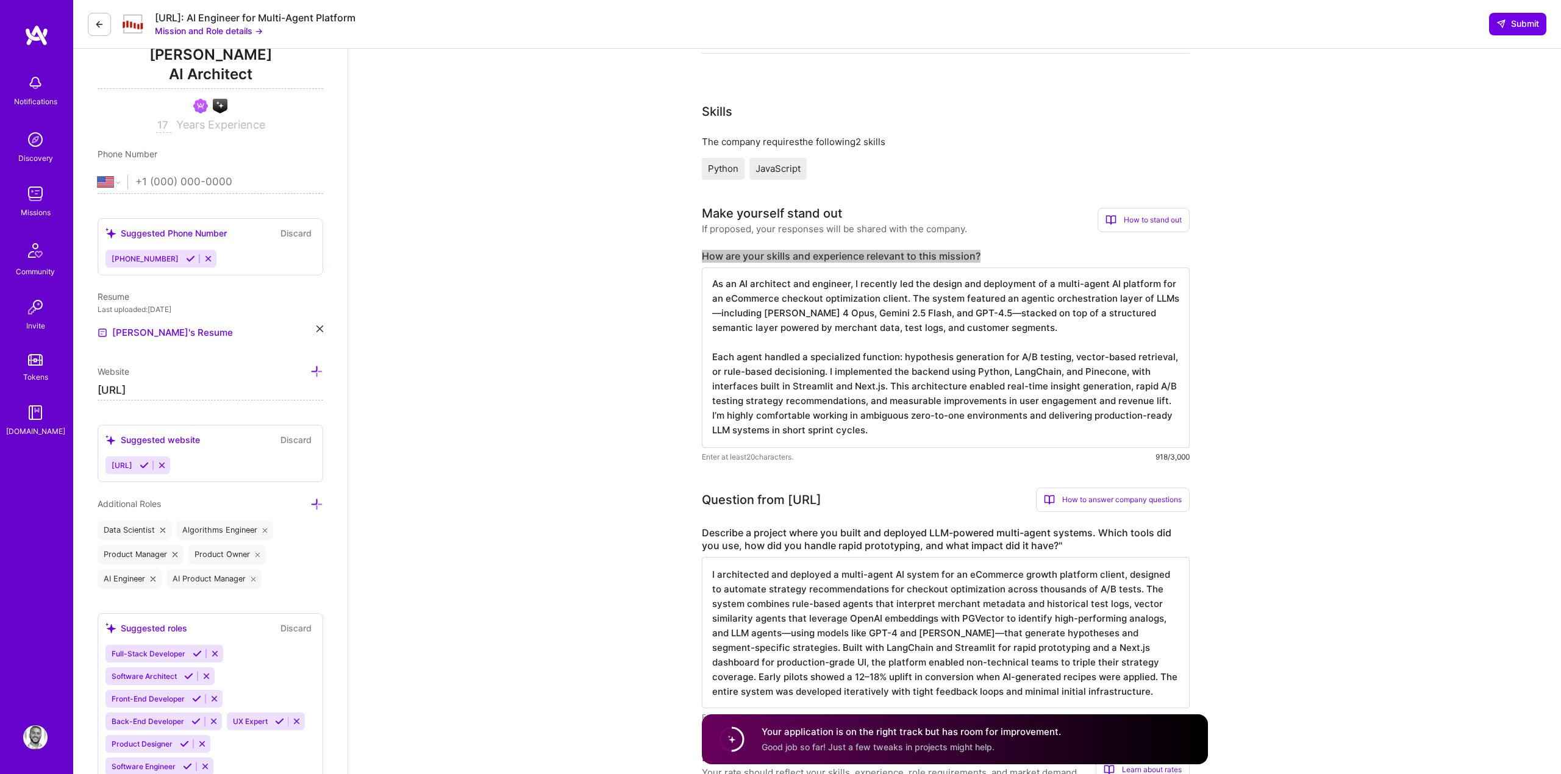
scroll to position [516, 0]
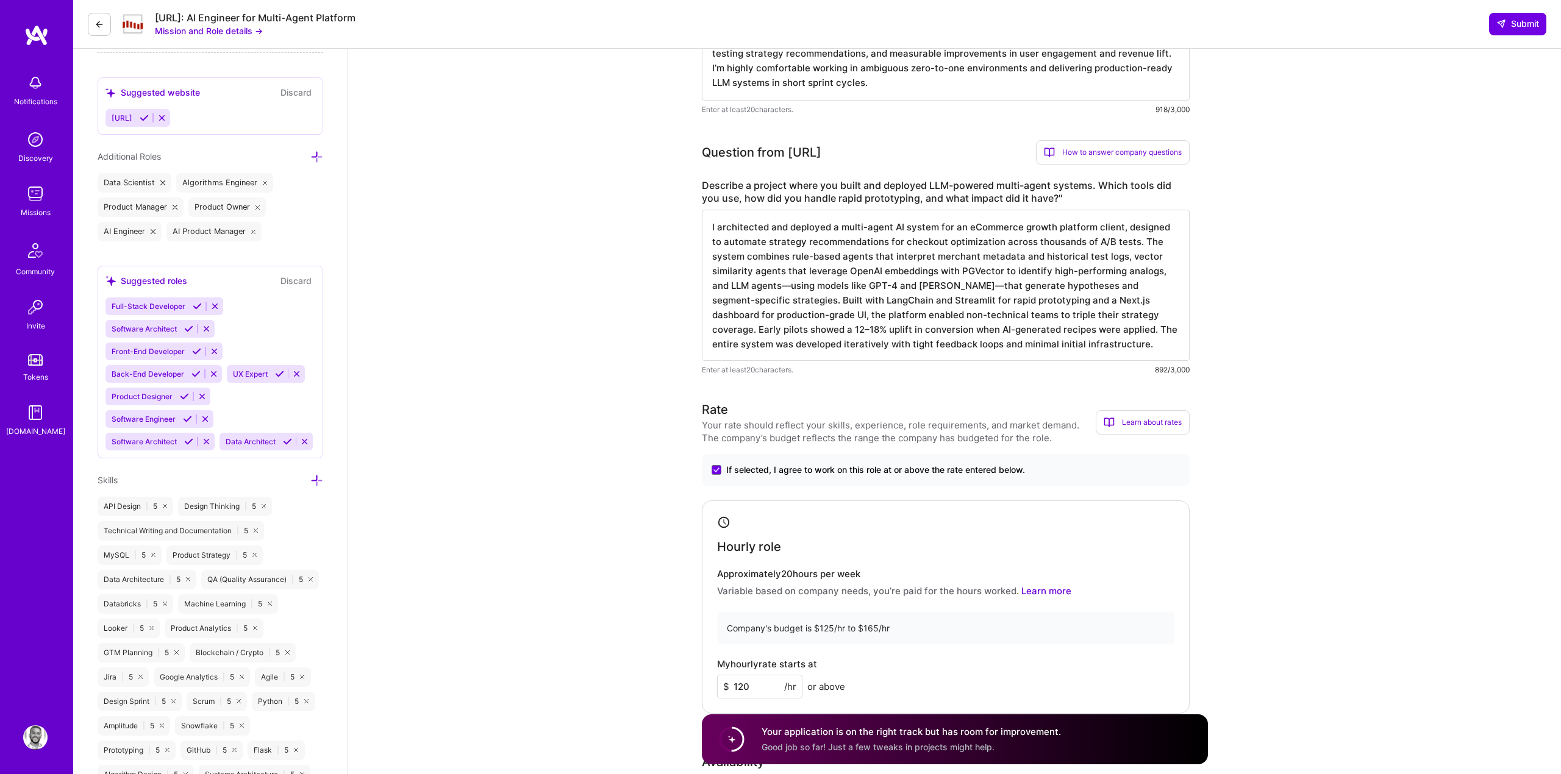
drag, startPoint x: 1104, startPoint y: 352, endPoint x: 703, endPoint y: 184, distance: 434.5
click at [703, 184] on div "Describe a project where you built and deployed LLM-powered multi-agent systems…" at bounding box center [946, 277] width 488 height 197
click at [742, 190] on label "Describe a project where you built and deployed LLM-powered multi-agent systems…" at bounding box center [946, 192] width 488 height 26
